Goal: Task Accomplishment & Management: Use online tool/utility

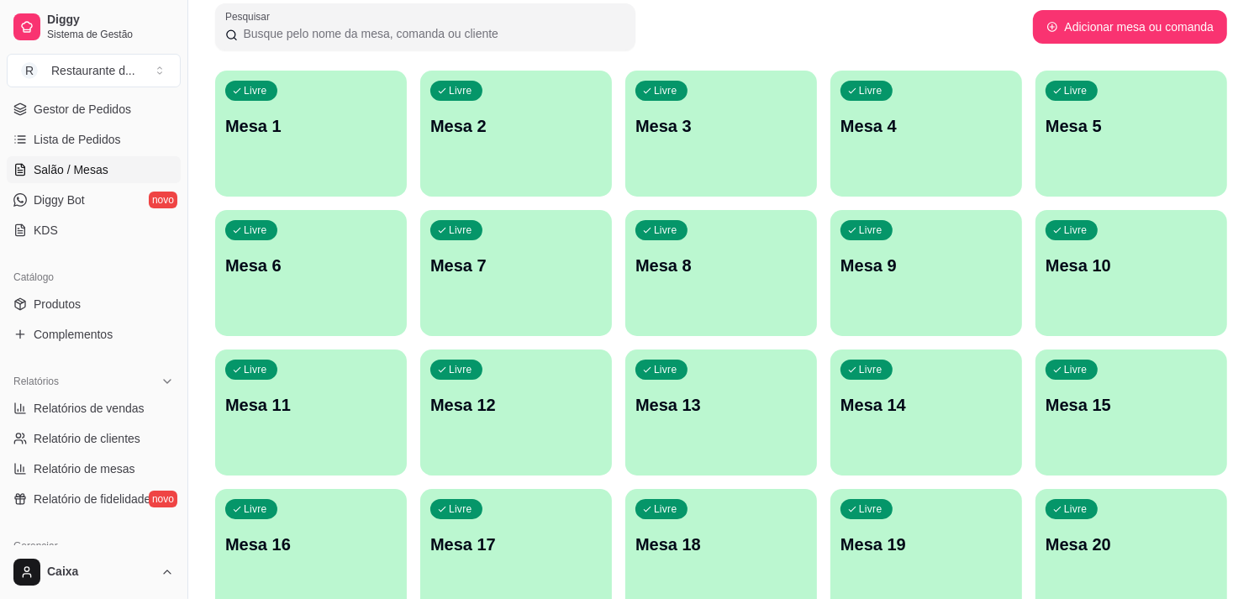
scroll to position [261, 0]
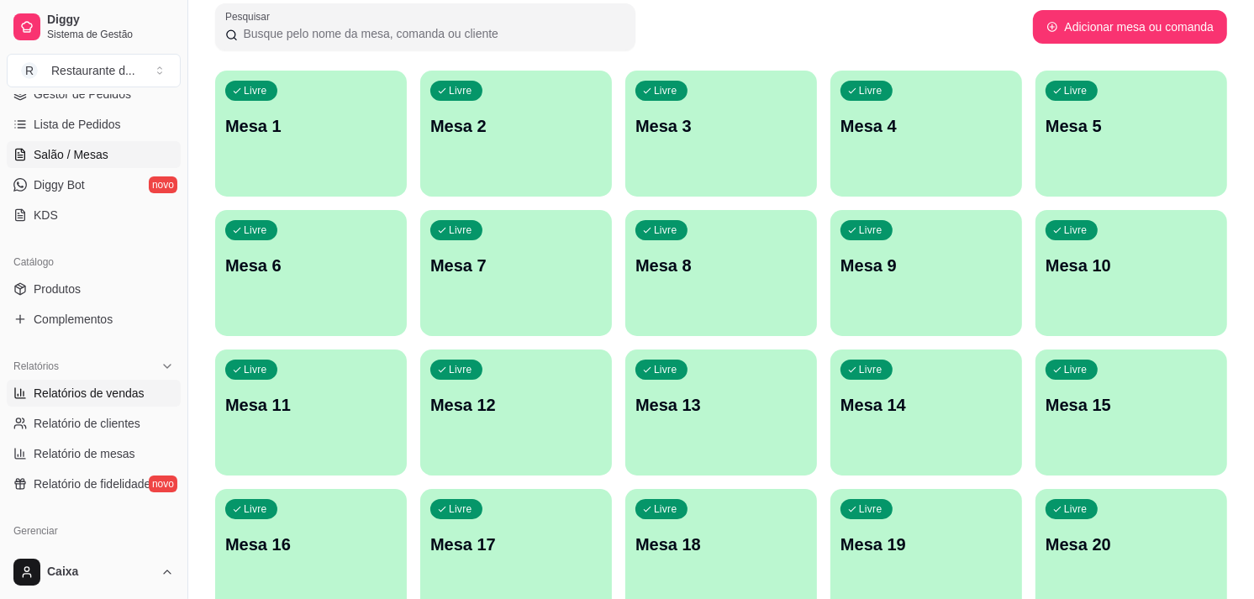
click at [98, 395] on span "Relatórios de vendas" at bounding box center [89, 393] width 111 height 17
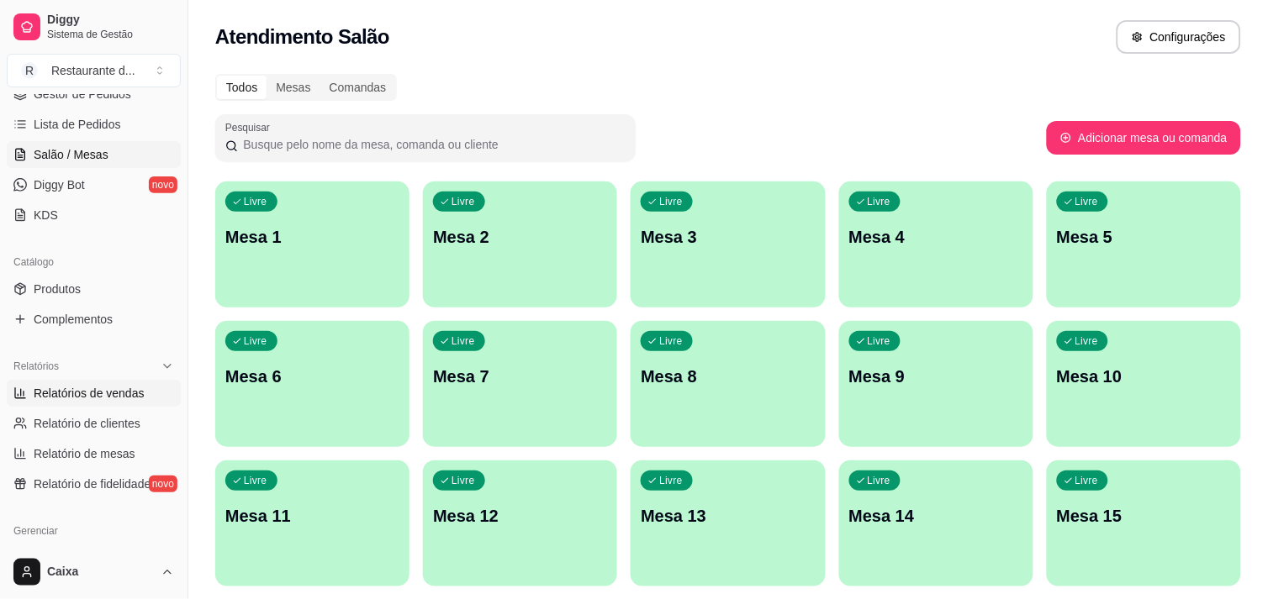
select select "ALL"
select select "0"
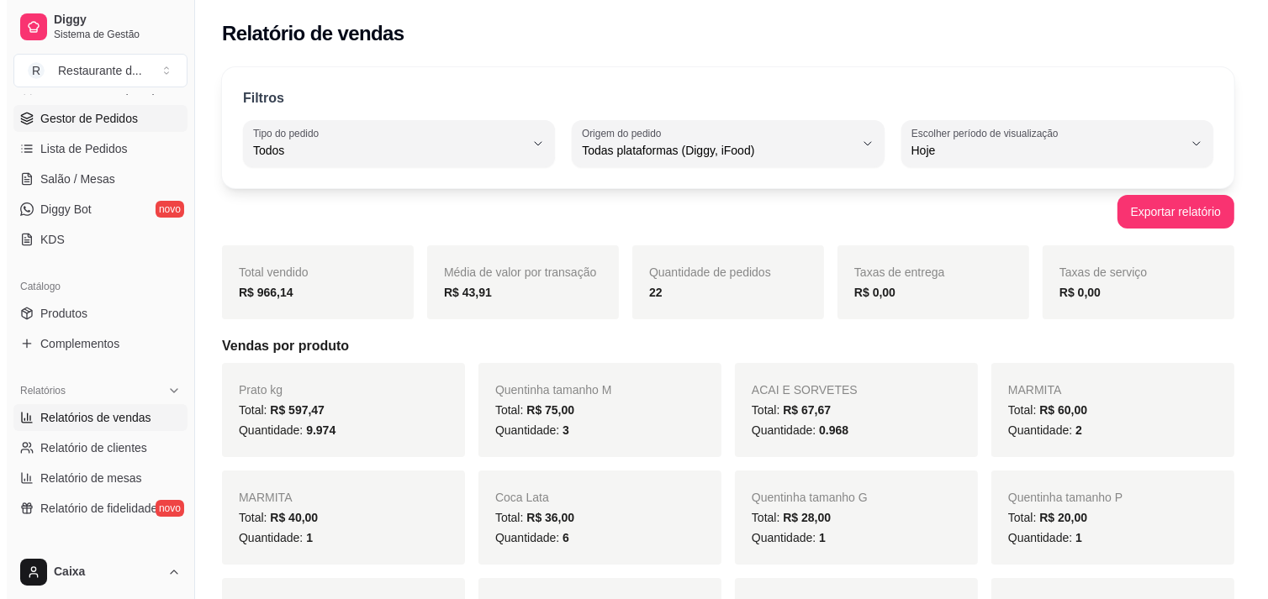
scroll to position [224, 0]
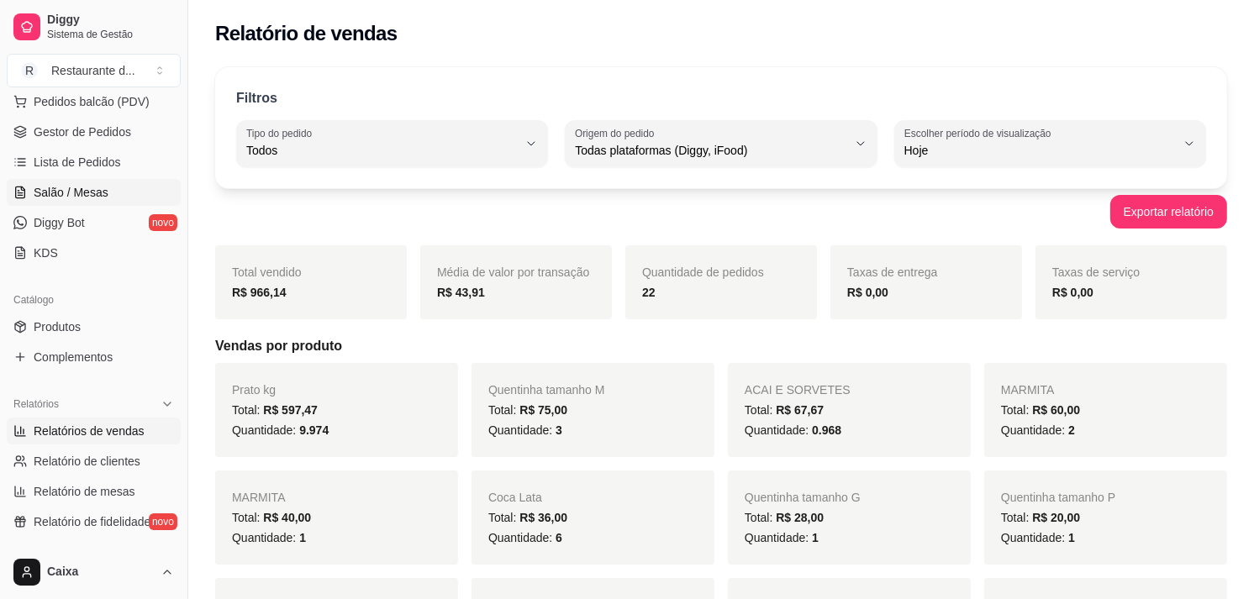
click at [99, 184] on span "Salão / Mesas" at bounding box center [71, 192] width 75 height 17
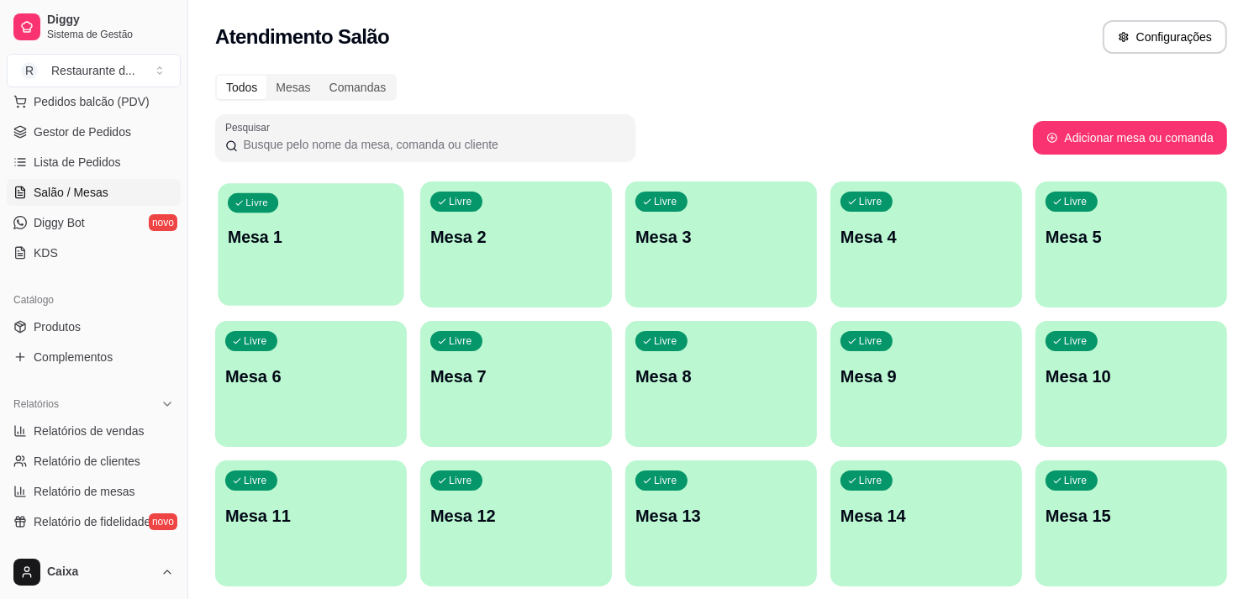
click at [292, 248] on div "Livre Mesa 1" at bounding box center [311, 234] width 186 height 103
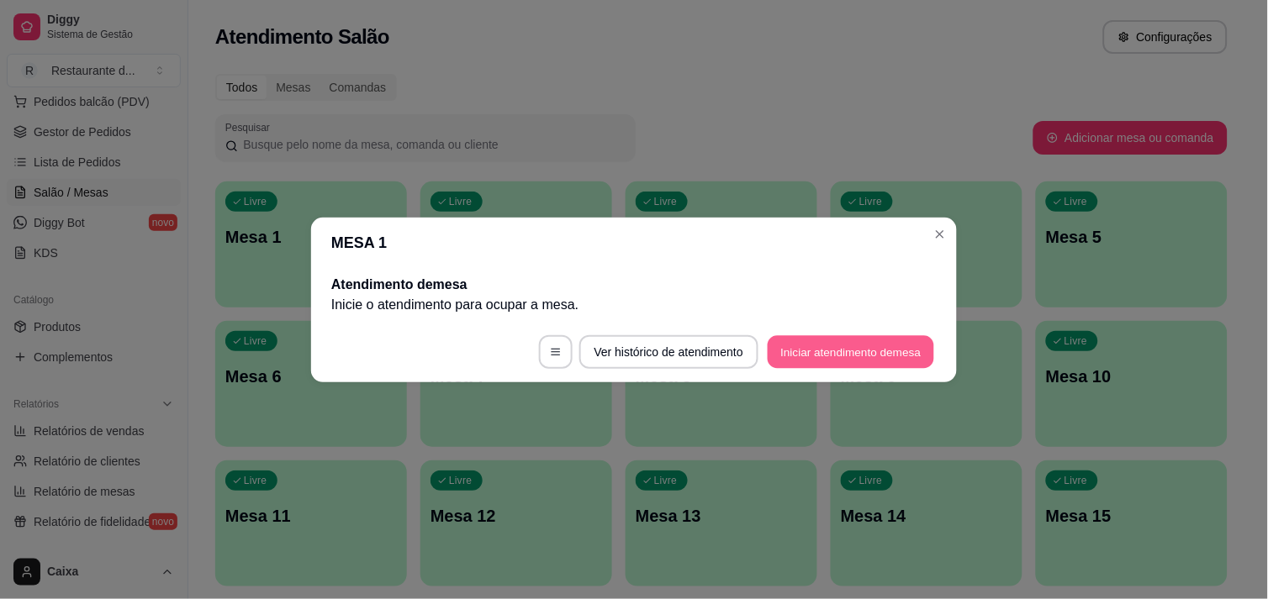
click at [817, 350] on button "Iniciar atendimento de mesa" at bounding box center [850, 351] width 166 height 33
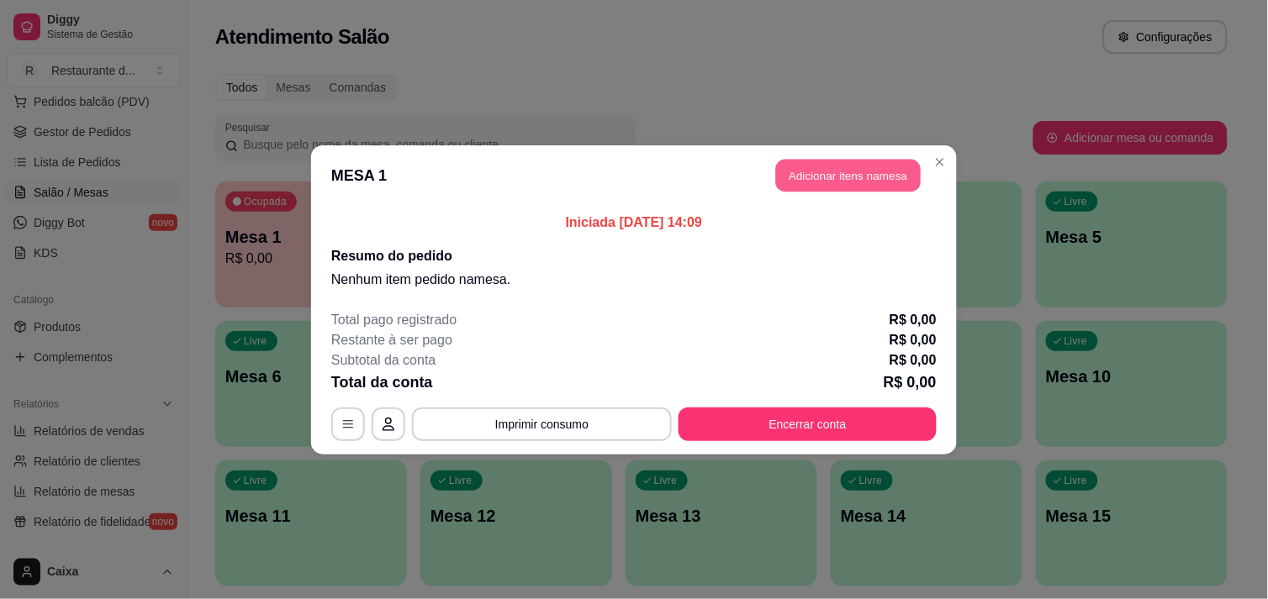
click at [825, 181] on button "Adicionar itens na mesa" at bounding box center [848, 175] width 145 height 33
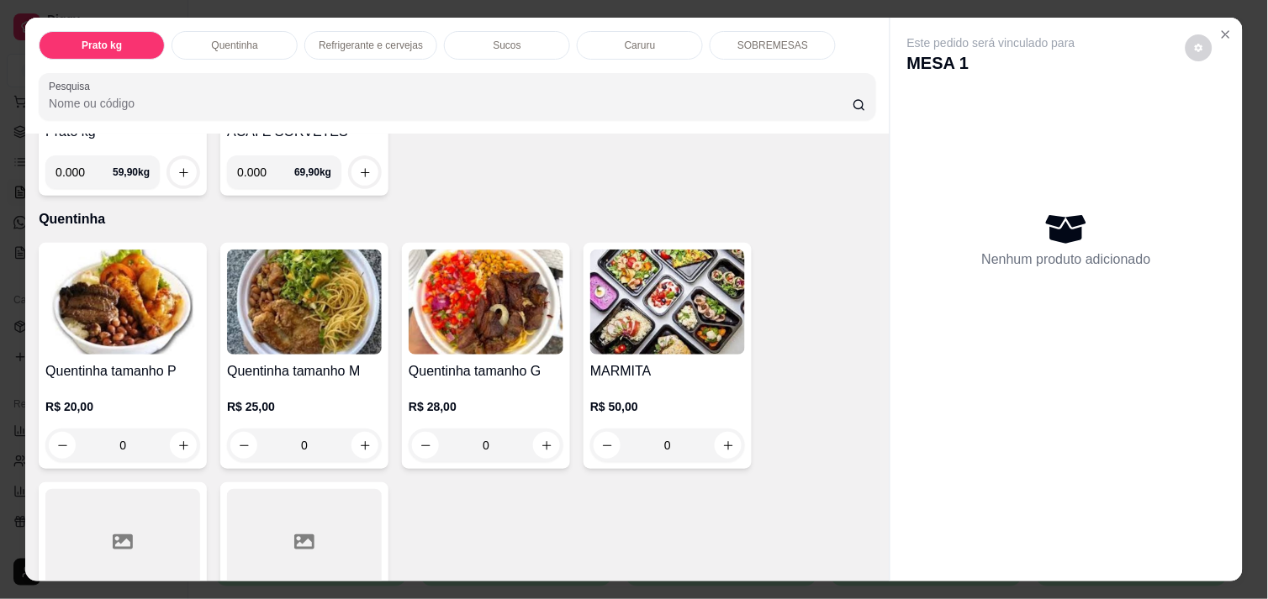
scroll to position [261, 0]
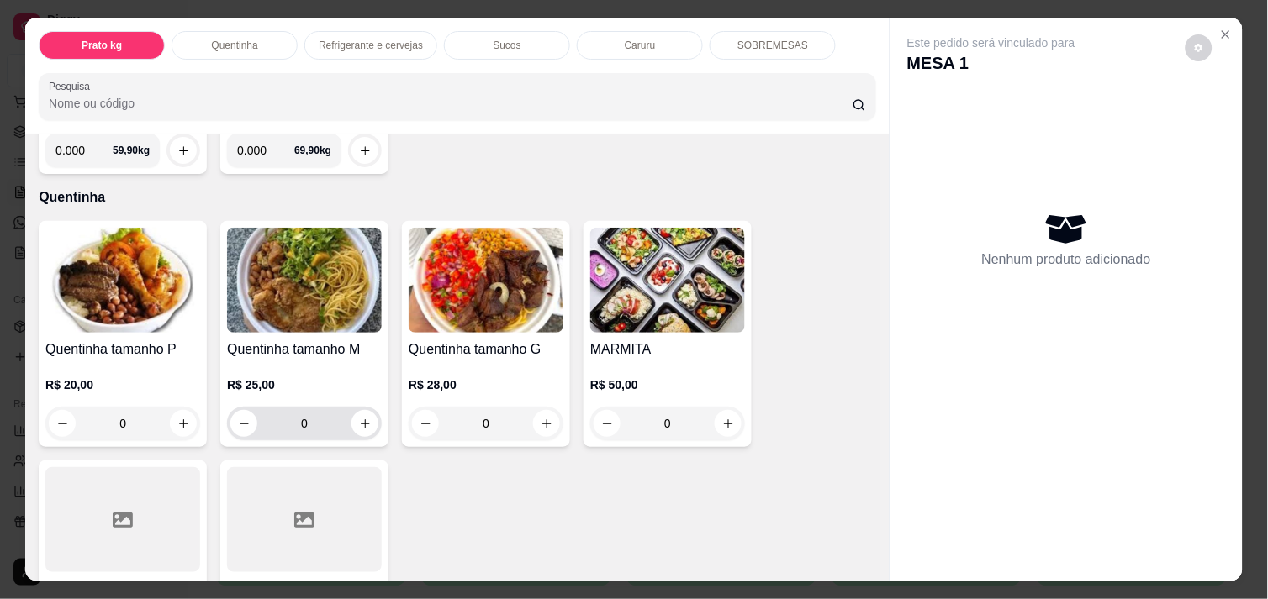
click at [370, 424] on div "0" at bounding box center [304, 424] width 148 height 34
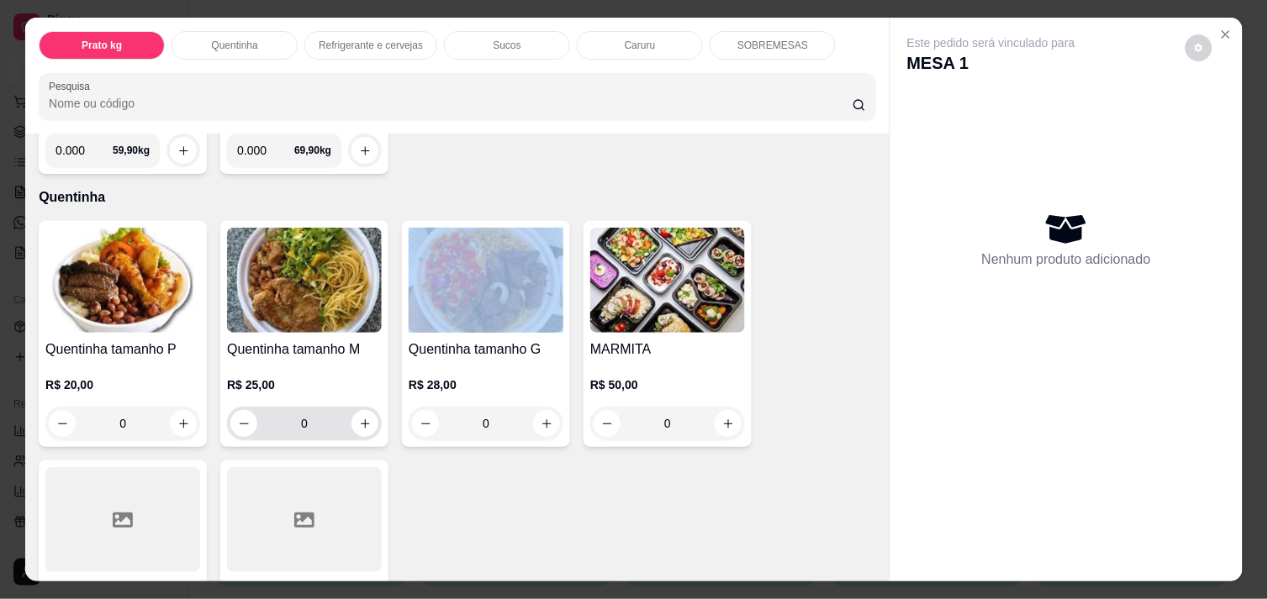
click at [370, 424] on div "0" at bounding box center [304, 424] width 148 height 34
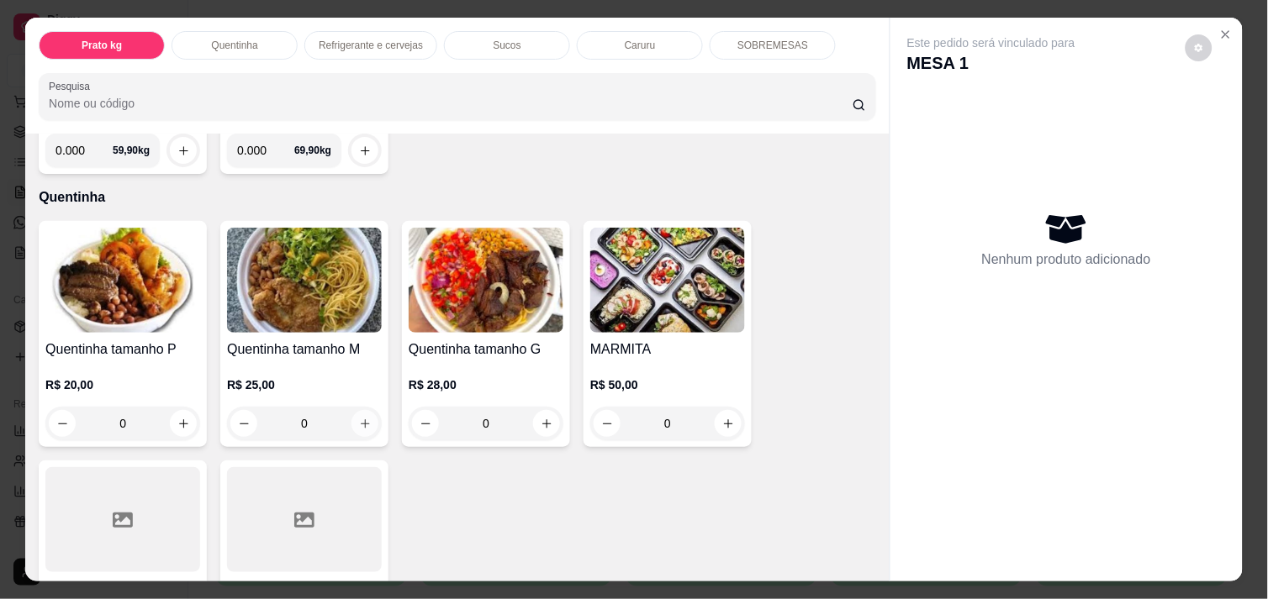
click at [356, 423] on button "increase-product-quantity" at bounding box center [364, 423] width 27 height 27
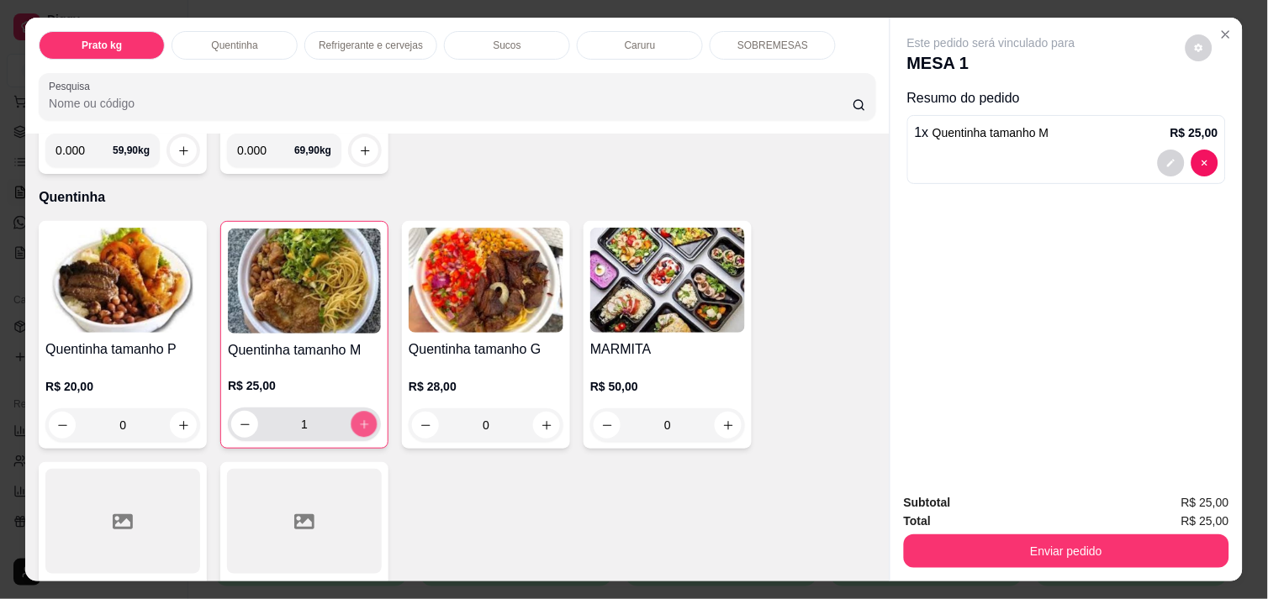
click at [358, 423] on icon "increase-product-quantity" at bounding box center [364, 425] width 13 height 13
type input "4"
click at [177, 419] on icon "increase-product-quantity" at bounding box center [183, 425] width 13 height 13
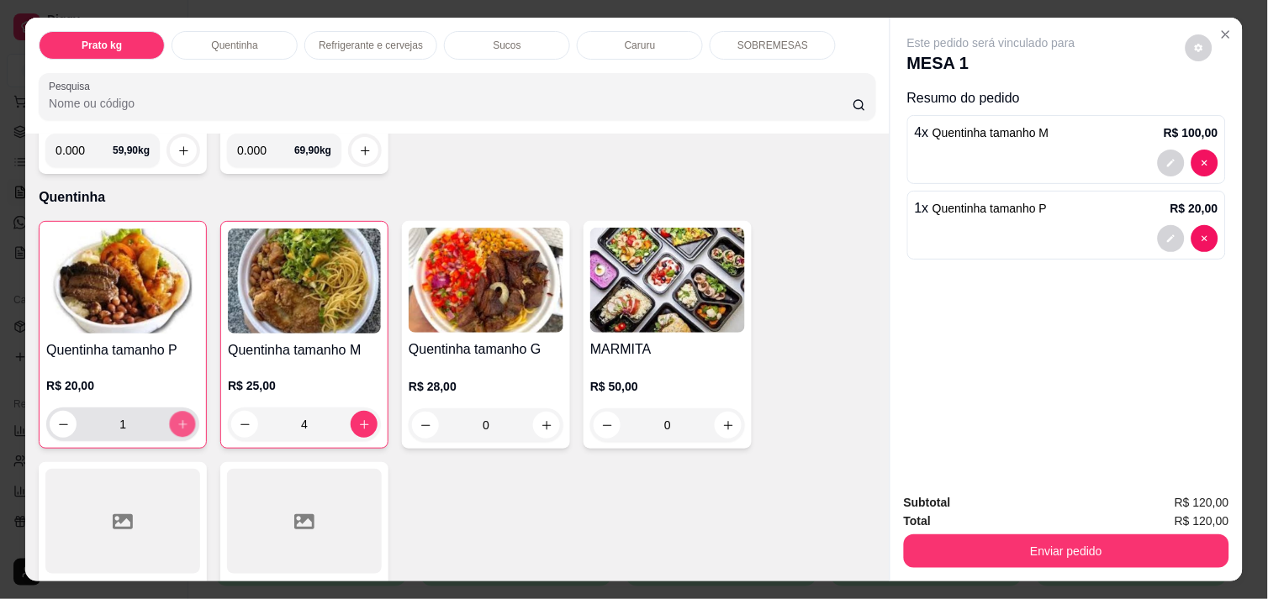
click at [177, 419] on icon "increase-product-quantity" at bounding box center [183, 425] width 13 height 13
type input "5"
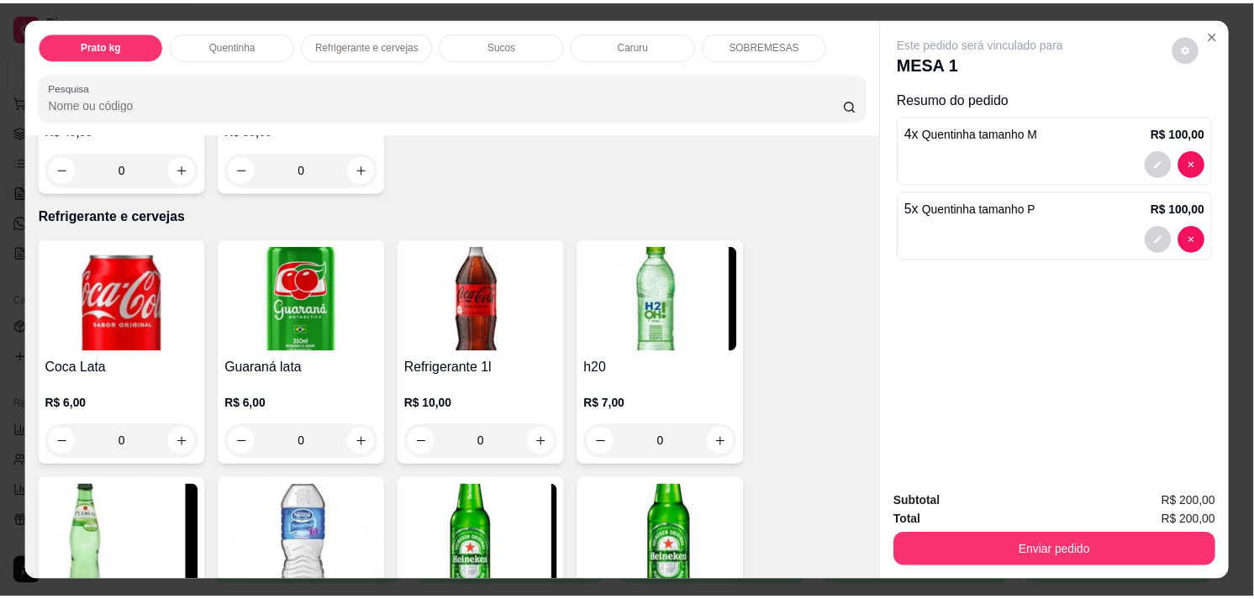
scroll to position [821, 0]
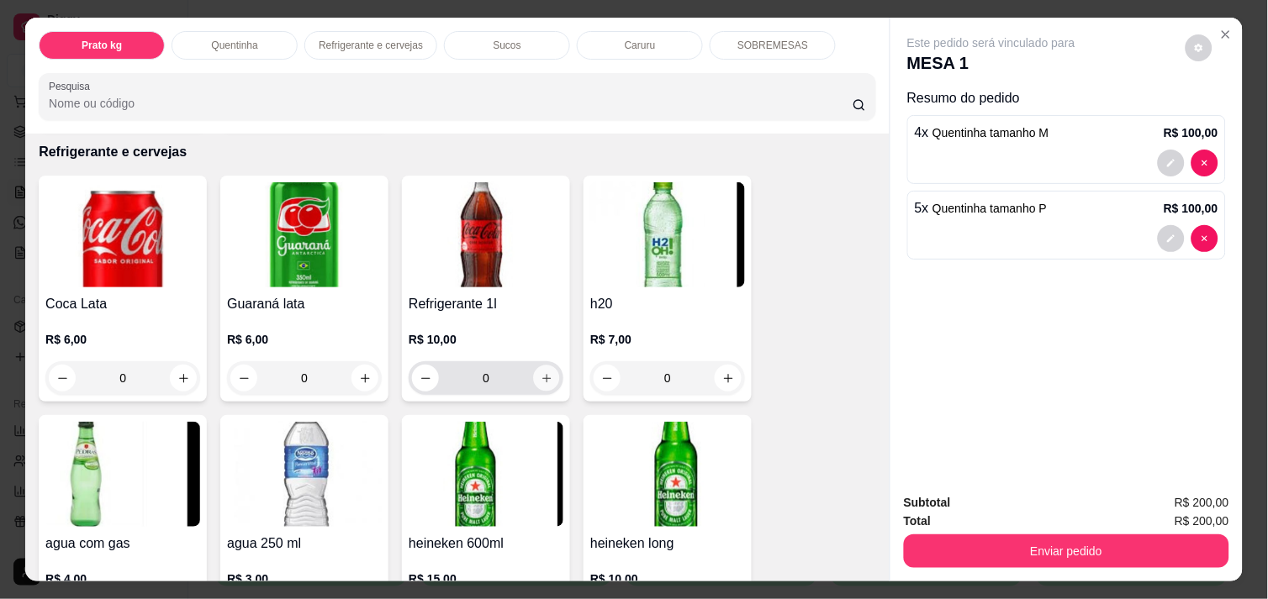
click at [540, 380] on button "increase-product-quantity" at bounding box center [547, 379] width 26 height 26
type input "1"
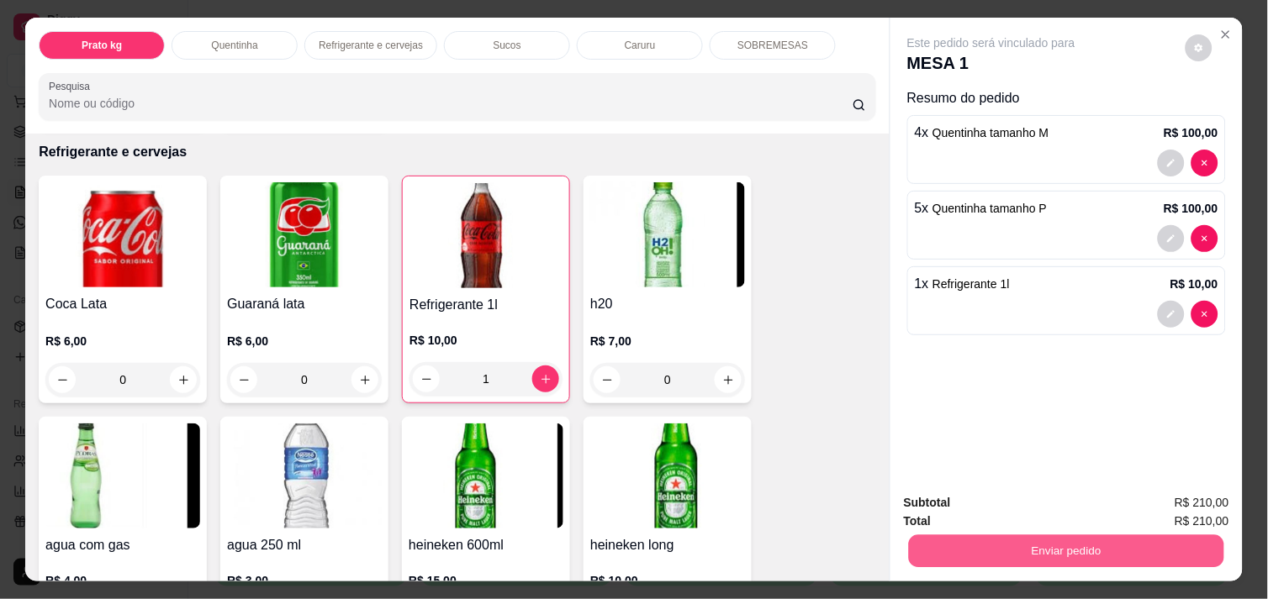
click at [1000, 543] on button "Enviar pedido" at bounding box center [1066, 551] width 315 height 33
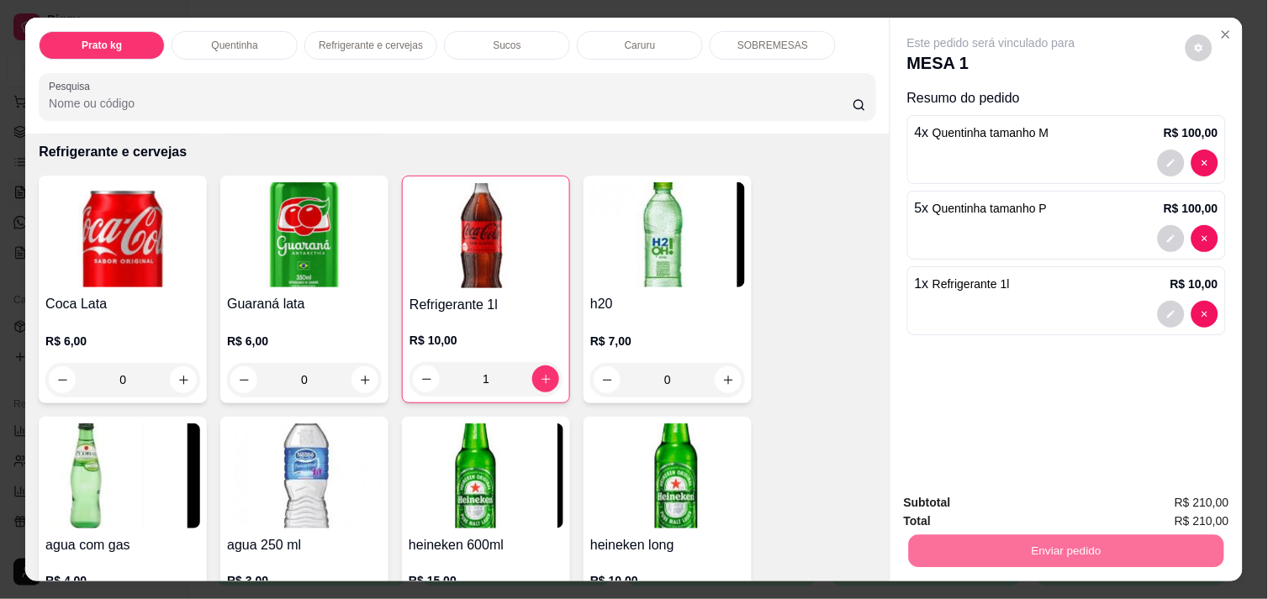
click at [1081, 493] on button "Registrar cliente" at bounding box center [1072, 504] width 111 height 32
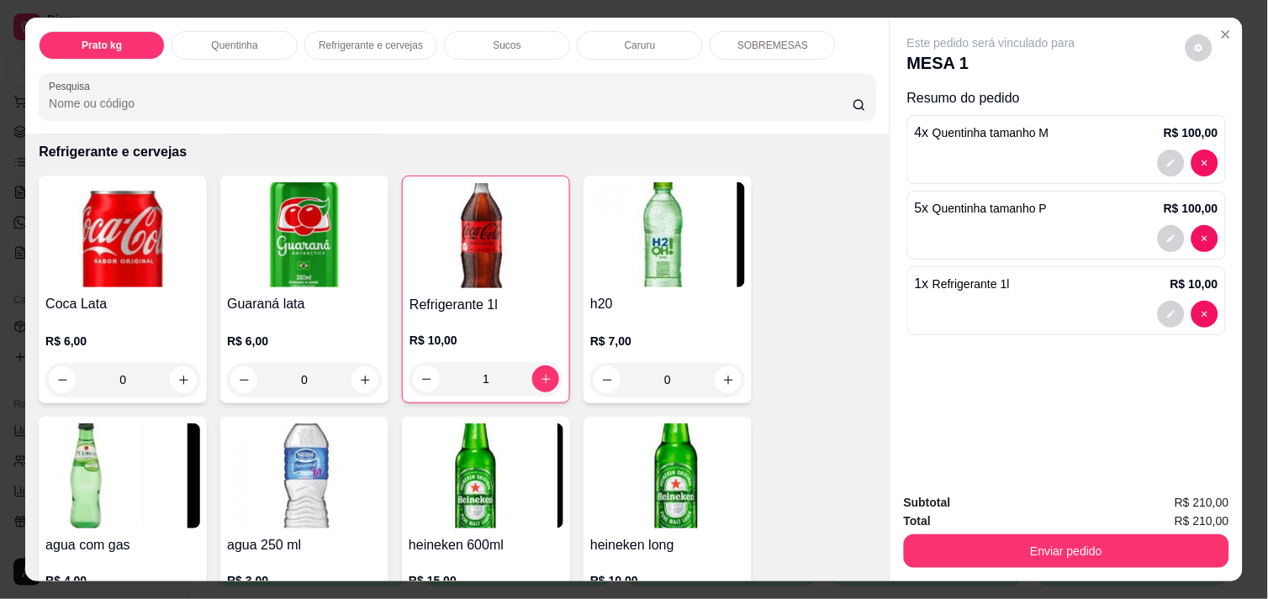
click at [1015, 459] on div "Este pedido será vinculado para MESA 1 Resumo do pedido 4 x Quentinha tamanho M…" at bounding box center [1066, 249] width 352 height 462
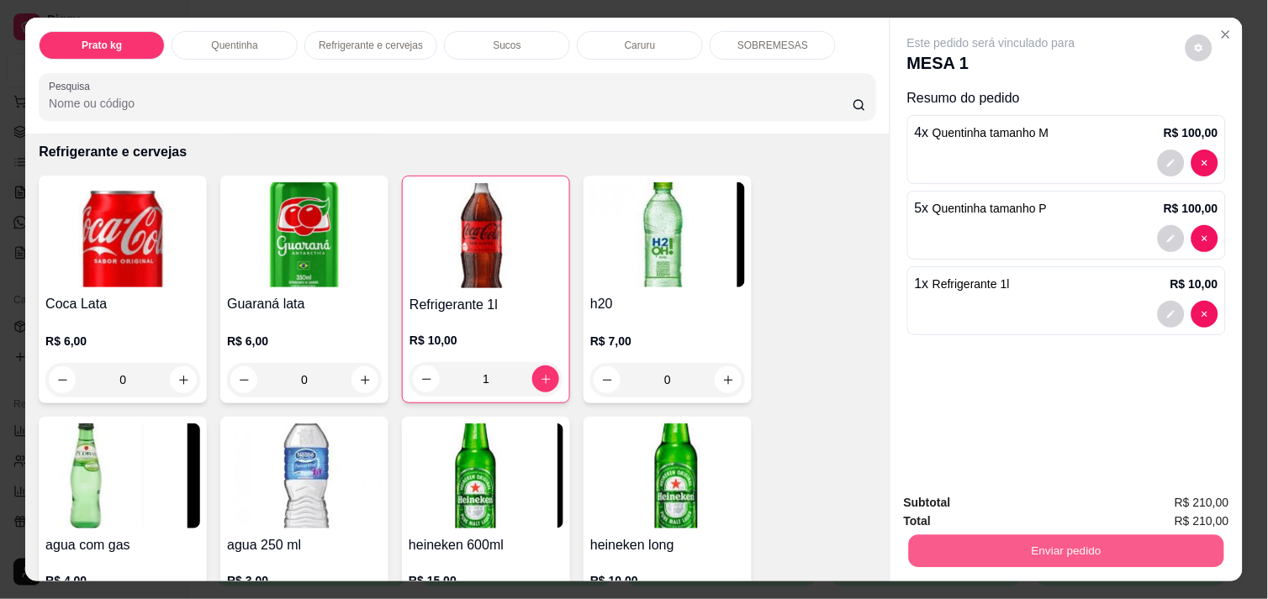
click at [1057, 544] on button "Enviar pedido" at bounding box center [1066, 551] width 315 height 33
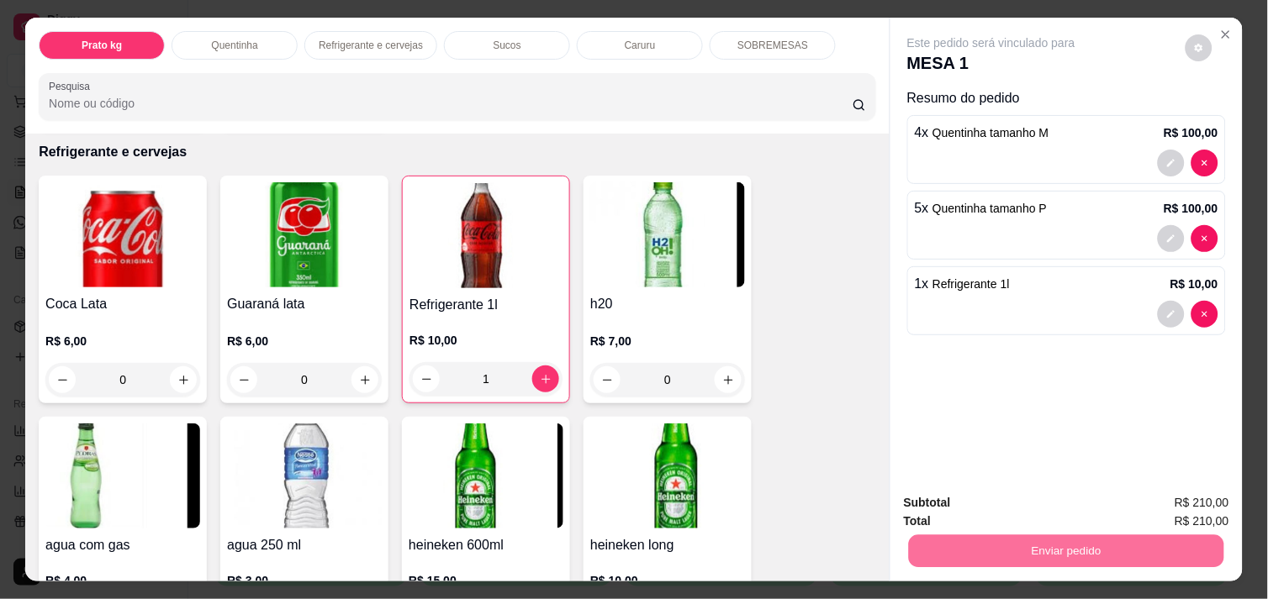
click at [1179, 497] on button "Enviar pedido" at bounding box center [1185, 503] width 92 height 31
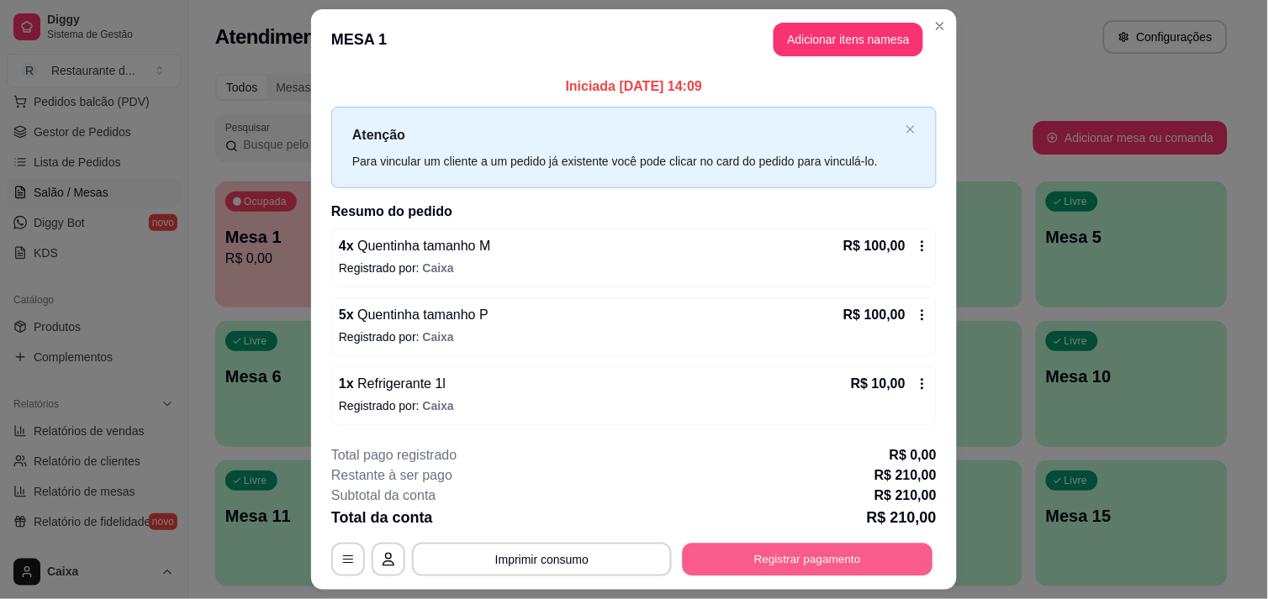
click at [842, 548] on button "Registrar pagamento" at bounding box center [808, 560] width 251 height 33
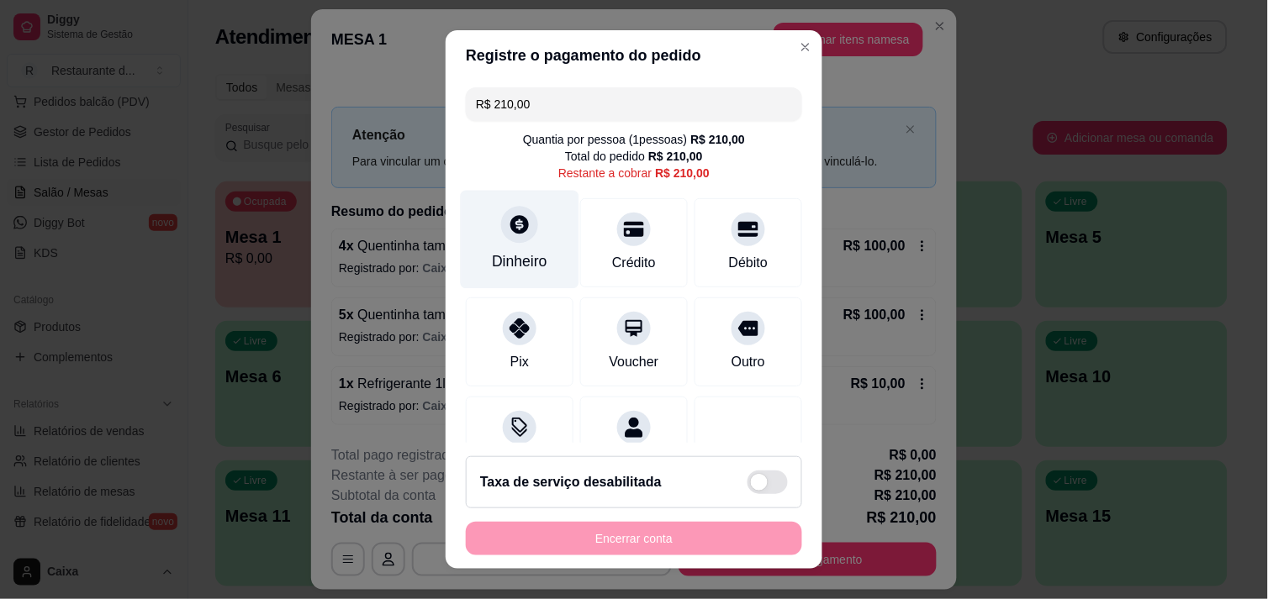
click at [531, 277] on div "Dinheiro" at bounding box center [520, 239] width 119 height 98
click at [629, 113] on input "R$ 210,00" at bounding box center [634, 104] width 316 height 34
click at [516, 227] on icon at bounding box center [519, 224] width 18 height 18
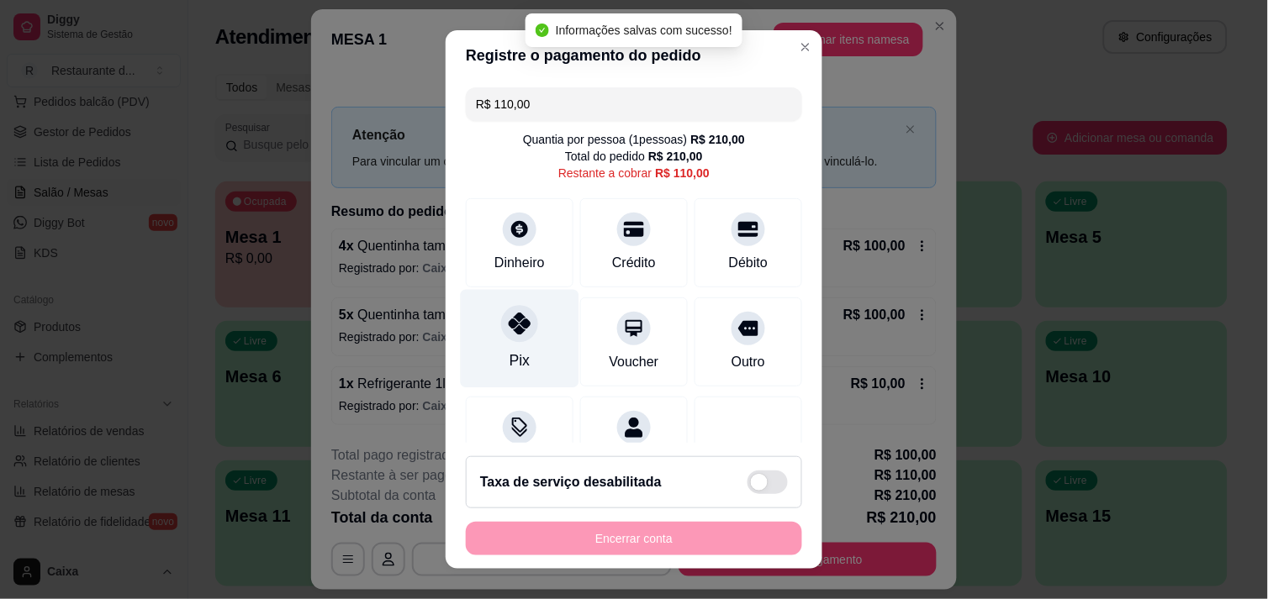
click at [519, 357] on div "Pix" at bounding box center [520, 338] width 119 height 98
type input "R$ 0,00"
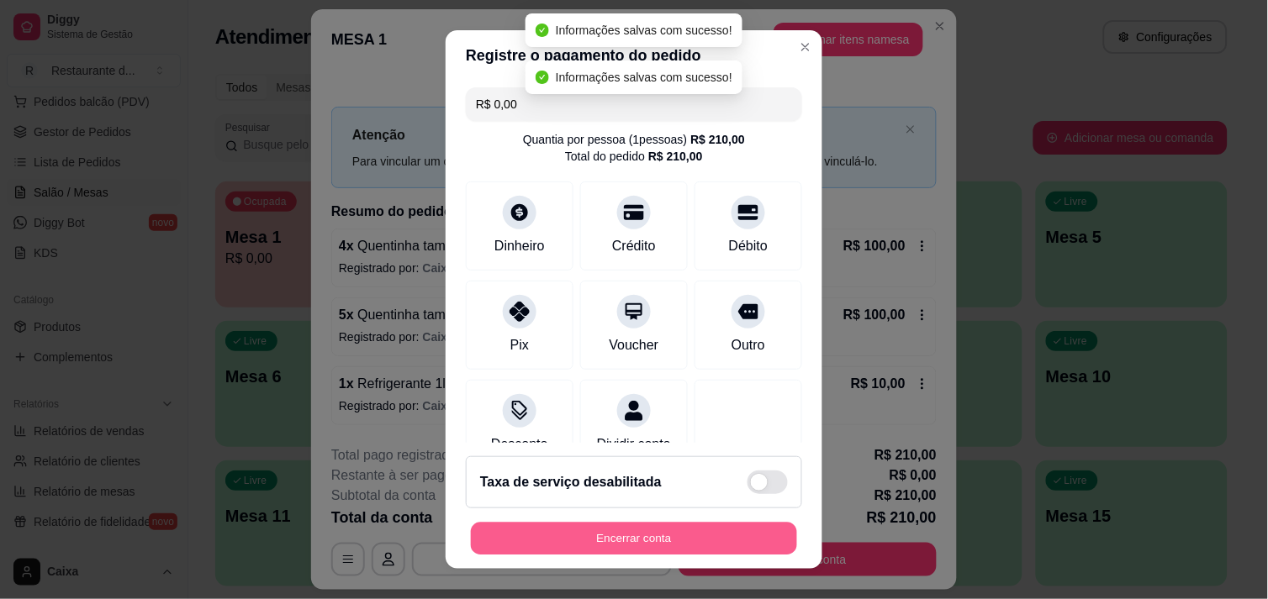
click at [611, 525] on button "Encerrar conta" at bounding box center [634, 539] width 326 height 33
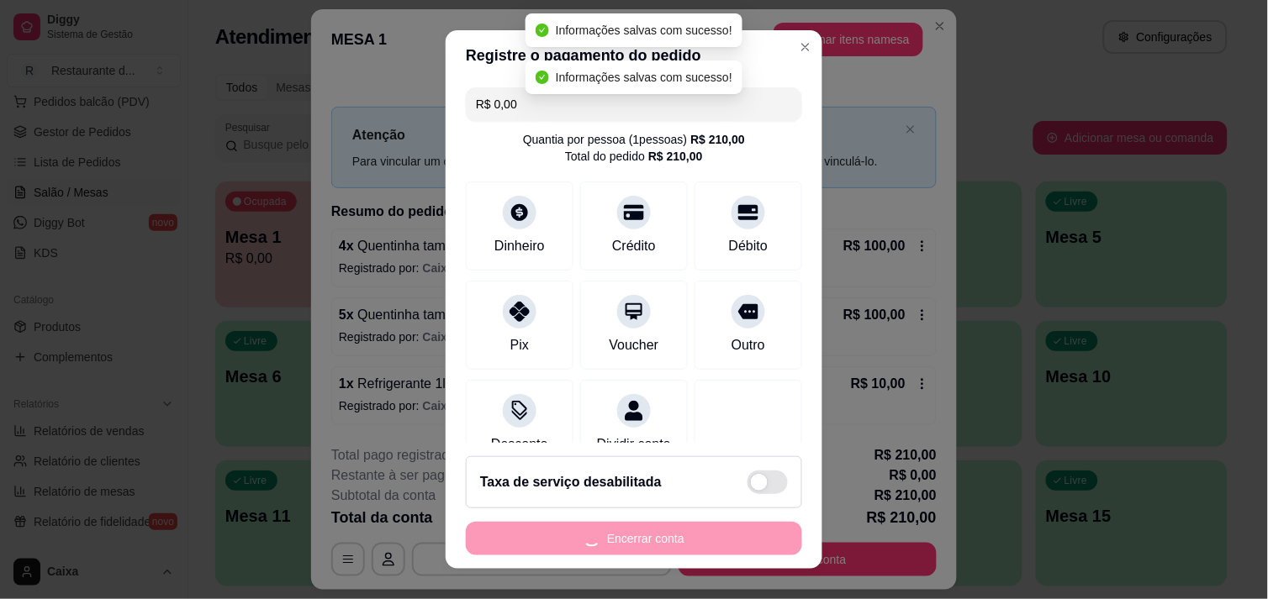
click at [611, 525] on div "Encerrar conta" at bounding box center [634, 539] width 336 height 34
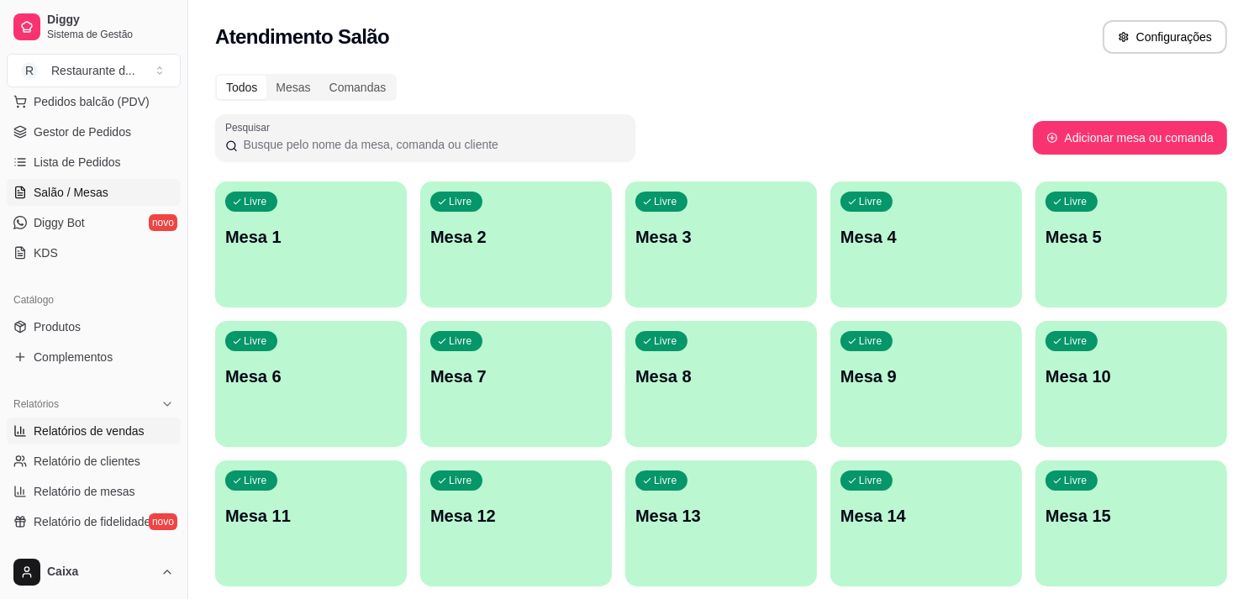
click at [127, 433] on span "Relatórios de vendas" at bounding box center [89, 431] width 111 height 17
select select "ALL"
select select "0"
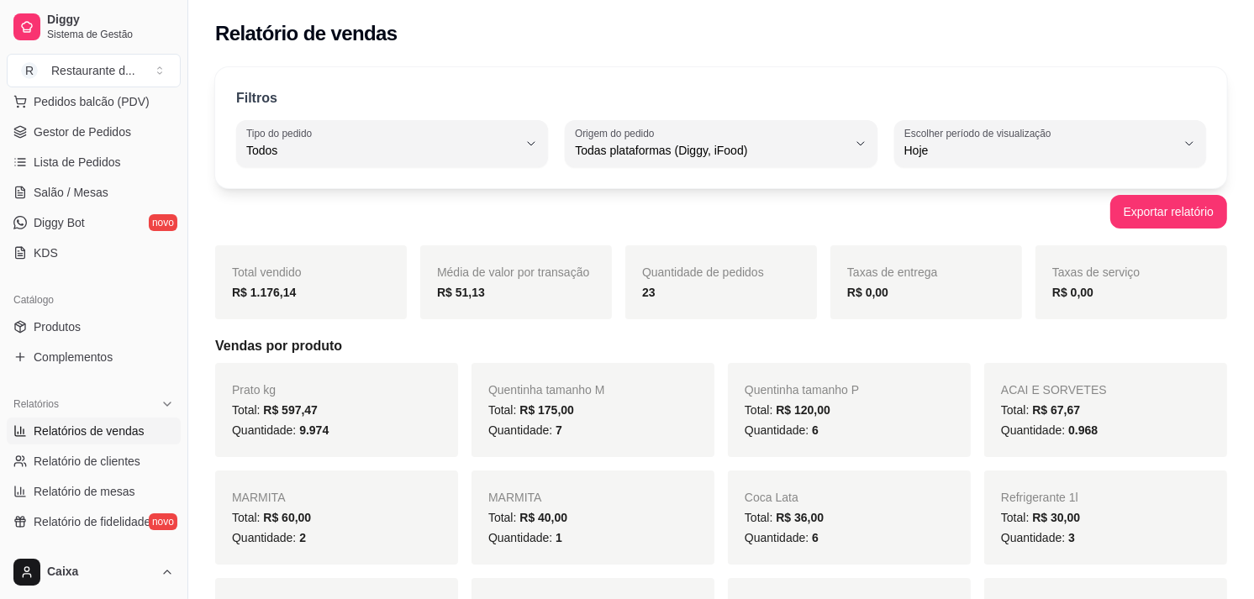
click at [474, 563] on div "MARMITA Total: R$ 40,00 Quantidade: 1" at bounding box center [593, 518] width 243 height 94
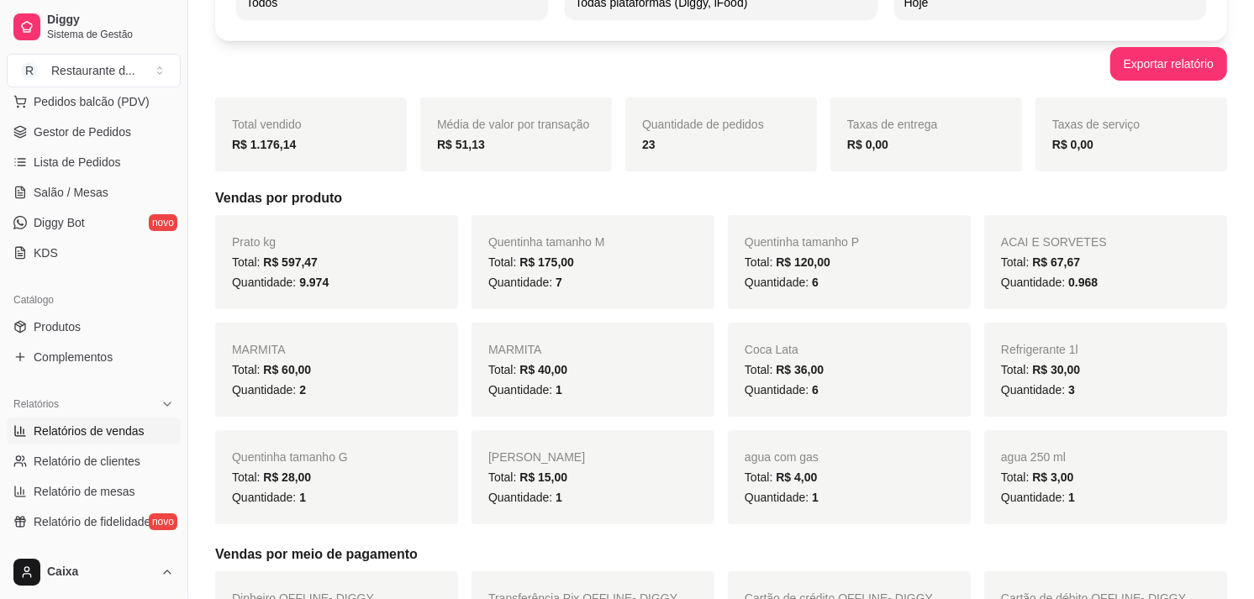
scroll to position [112, 0]
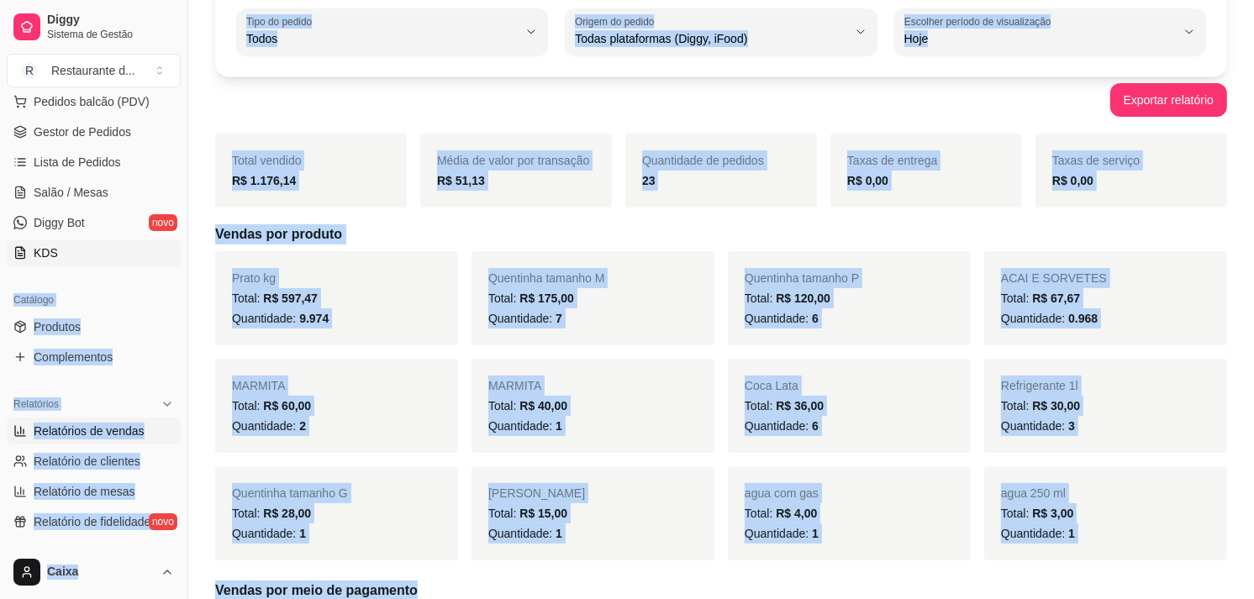
drag, startPoint x: 474, startPoint y: 563, endPoint x: 104, endPoint y: 265, distance: 475.2
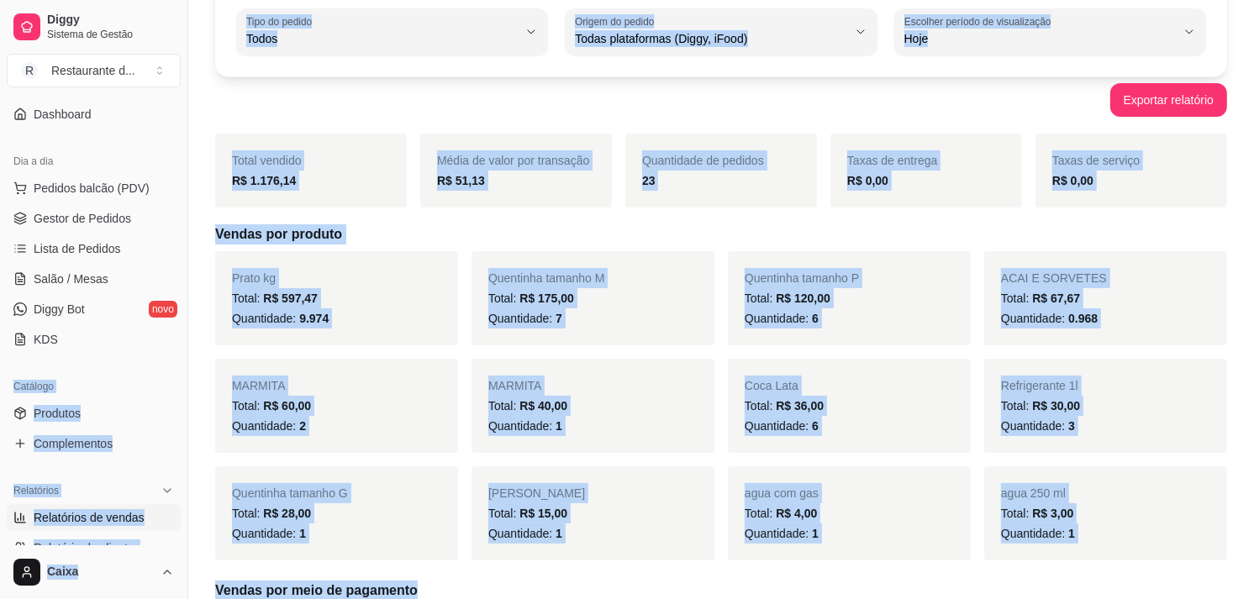
scroll to position [0, 0]
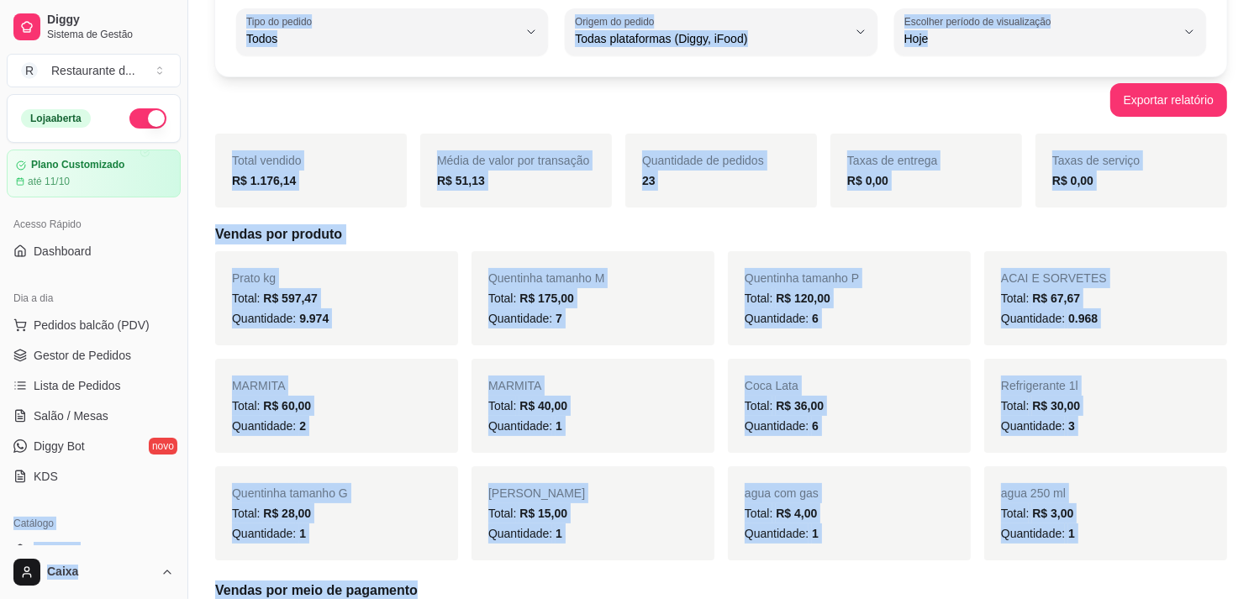
click at [135, 109] on button "button" at bounding box center [147, 118] width 37 height 20
